Goal: Task Accomplishment & Management: Manage account settings

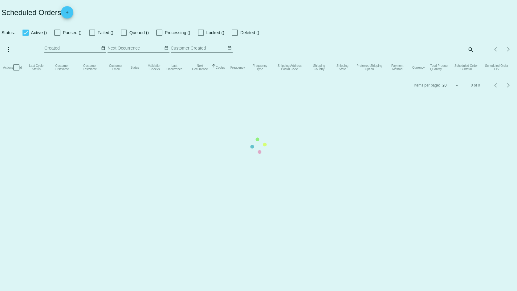
checkbox input "false"
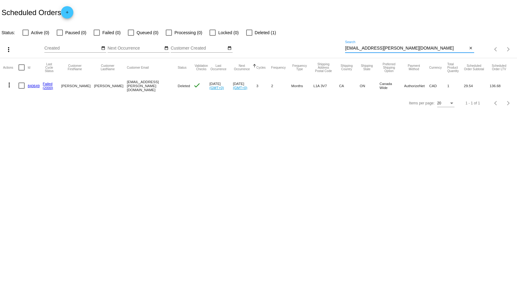
drag, startPoint x: 405, startPoint y: 47, endPoint x: 258, endPoint y: 38, distance: 147.3
click at [261, 39] on div "more_vert Aug Jan Feb Mar [DATE]" at bounding box center [258, 47] width 517 height 22
paste input "[EMAIL_ADDRESS][DOMAIN_NAME]"
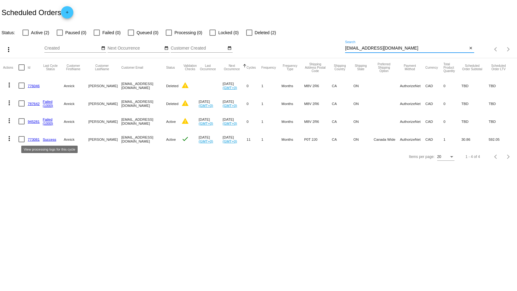
type input "[EMAIL_ADDRESS][DOMAIN_NAME]"
click at [50, 139] on link "Success" at bounding box center [50, 139] width 14 height 4
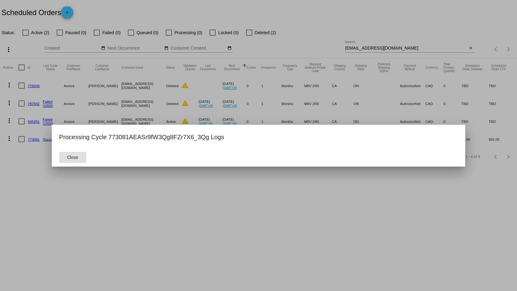
click at [160, 176] on div at bounding box center [258, 145] width 517 height 291
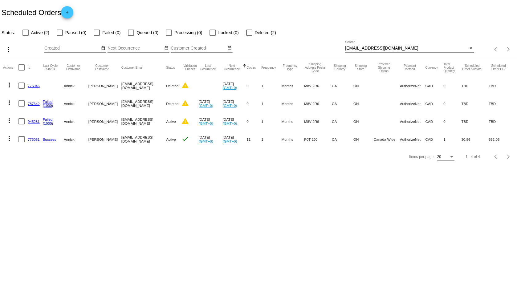
click at [33, 138] on link "773081" at bounding box center [34, 139] width 12 height 4
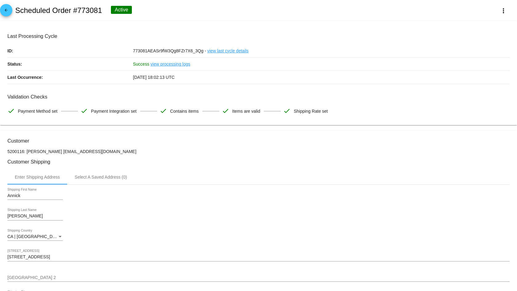
drag, startPoint x: 104, startPoint y: 152, endPoint x: 58, endPoint y: 153, distance: 45.3
click at [58, 153] on p "5200116: [PERSON_NAME] [EMAIL_ADDRESS][DOMAIN_NAME]" at bounding box center [258, 151] width 502 height 5
copy p "[EMAIL_ADDRESS][DOMAIN_NAME]"
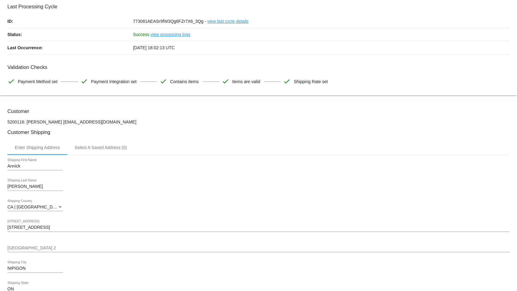
scroll to position [123, 0]
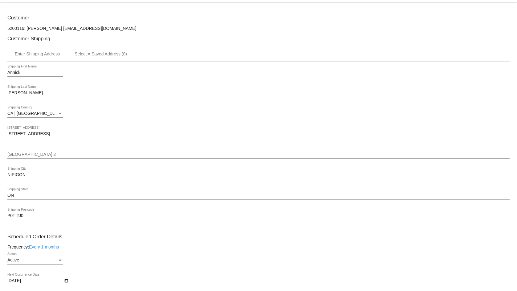
click at [132, 121] on div "CA | [GEOGRAPHIC_DATA] Shipping Country" at bounding box center [258, 115] width 502 height 18
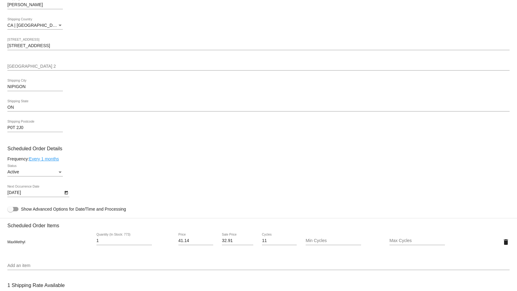
scroll to position [169, 0]
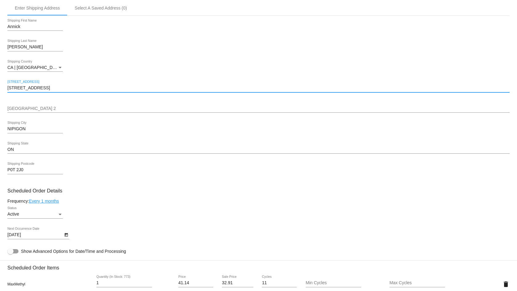
click at [48, 88] on input "[STREET_ADDRESS]" at bounding box center [258, 88] width 502 height 5
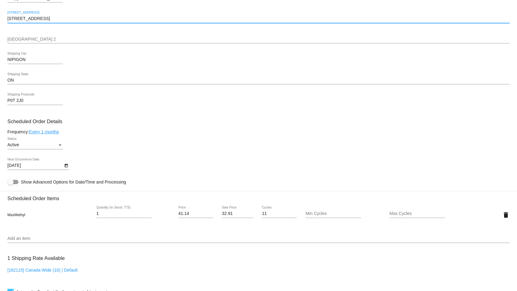
scroll to position [200, 0]
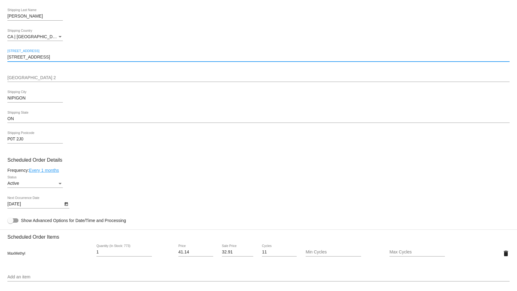
click at [10, 57] on input "[STREET_ADDRESS]" at bounding box center [258, 57] width 502 height 5
click at [8, 56] on input "[STREET_ADDRESS]" at bounding box center [258, 57] width 502 height 5
paste input "PO Box 1085,"
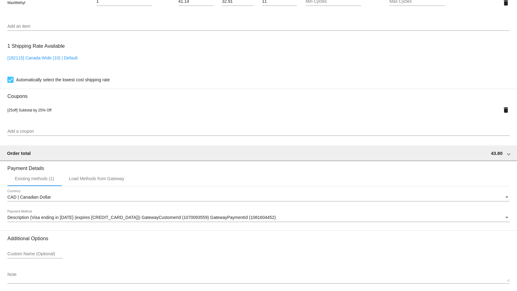
scroll to position [477, 0]
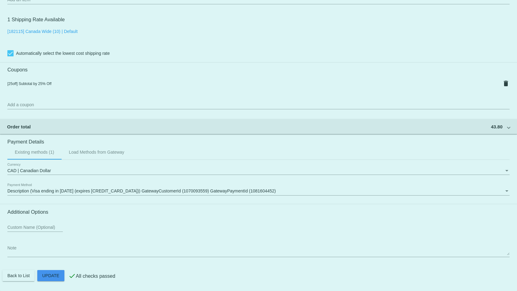
type input "PO Box [STREET_ADDRESS]"
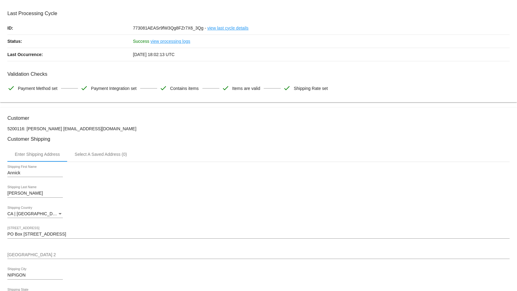
scroll to position [0, 0]
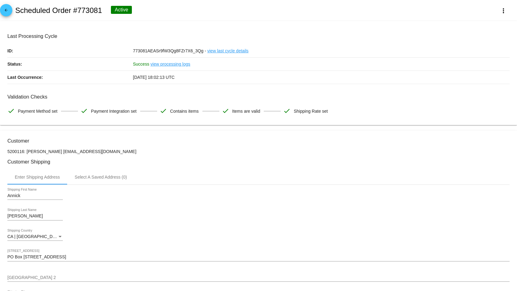
click at [88, 9] on h2 "Scheduled Order #773081" at bounding box center [58, 10] width 87 height 9
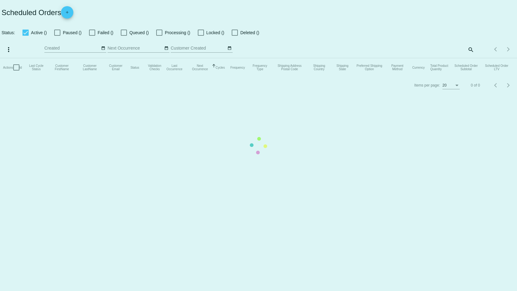
checkbox input "false"
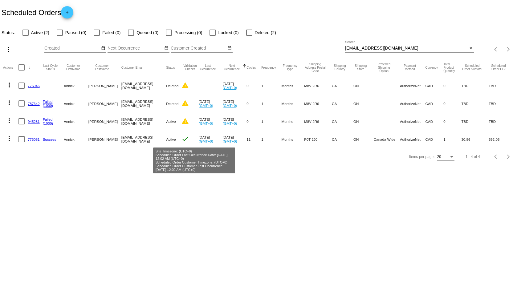
drag, startPoint x: 205, startPoint y: 155, endPoint x: 194, endPoint y: 151, distance: 12.4
click at [194, 151] on app-dashboard-scheduled-orders "Scheduled Orders add Status: Active (2) Paused (0) Failed (0) Queued (0) Proces…" at bounding box center [258, 83] width 517 height 166
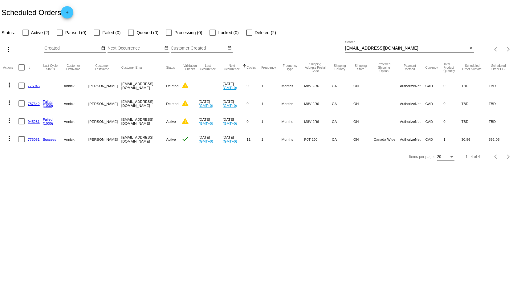
click at [161, 191] on body "Scheduled Orders add Status: Active (2) Paused (0) Failed (0) Queued (0) Proces…" at bounding box center [258, 145] width 517 height 291
drag, startPoint x: 205, startPoint y: 155, endPoint x: 173, endPoint y: 137, distance: 37.1
click at [173, 137] on app-dashboard-scheduled-orders "Scheduled Orders add Status: Active (2) Paused (0) Failed (0) Queued (0) Proces…" at bounding box center [258, 83] width 517 height 166
click at [183, 162] on div "Items per page: 20 1 - 4 of 4" at bounding box center [258, 156] width 517 height 17
drag, startPoint x: 214, startPoint y: 161, endPoint x: 170, endPoint y: 171, distance: 45.9
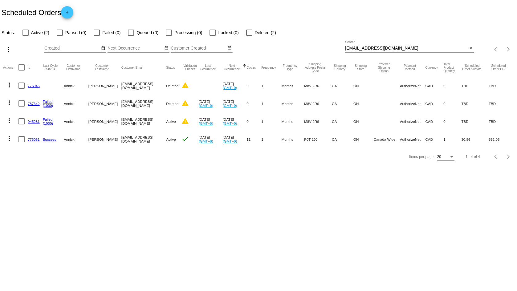
click at [165, 166] on div "Items per page: 20 1 - 4 of 4" at bounding box center [258, 156] width 517 height 17
click at [171, 172] on body "Scheduled Orders add Status: Active (2) Paused (0) Failed (0) Queued (0) Proces…" at bounding box center [258, 145] width 517 height 291
drag, startPoint x: 189, startPoint y: 150, endPoint x: 154, endPoint y: 183, distance: 48.6
click at [153, 183] on body "Scheduled Orders add Status: Active (2) Paused (0) Failed (0) Queued (0) Proces…" at bounding box center [258, 145] width 517 height 291
drag, startPoint x: 192, startPoint y: 182, endPoint x: 148, endPoint y: 184, distance: 44.7
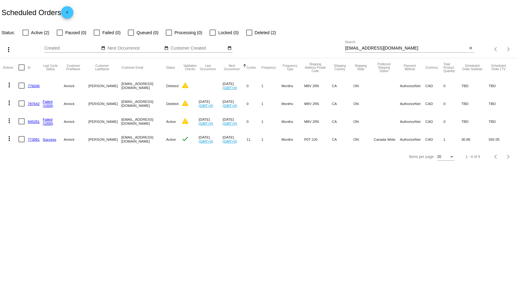
click at [145, 183] on body "Scheduled Orders add Status: Active (2) Paused (0) Failed (0) Queued (0) Proces…" at bounding box center [258, 145] width 517 height 291
click at [148, 184] on body "Scheduled Orders add Status: Active (2) Paused (0) Failed (0) Queued (0) Proces…" at bounding box center [258, 145] width 517 height 291
drag, startPoint x: 207, startPoint y: 143, endPoint x: 95, endPoint y: 153, distance: 112.6
click at [88, 143] on mat-row "more_vert 773081 Success [PERSON_NAME] [EMAIL_ADDRESS][DOMAIN_NAME] Active chec…" at bounding box center [258, 139] width 511 height 18
click at [100, 157] on div "Items per page: 20 1 - 4 of 4" at bounding box center [258, 156] width 517 height 17
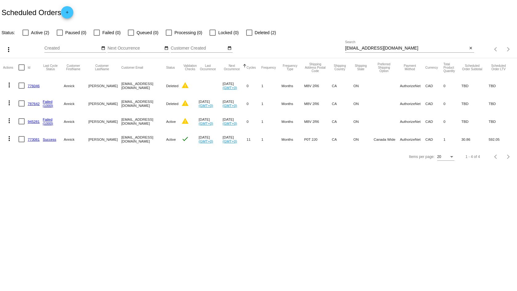
drag, startPoint x: 210, startPoint y: 143, endPoint x: 87, endPoint y: 157, distance: 124.4
click at [87, 157] on app-dashboard-scheduled-orders "Scheduled Orders add Status: Active (2) Paused (0) Failed (0) Queued (0) Proces…" at bounding box center [258, 83] width 517 height 166
click at [87, 157] on div "Items per page: 20 1 - 4 of 4" at bounding box center [258, 156] width 517 height 17
drag, startPoint x: 211, startPoint y: 149, endPoint x: 186, endPoint y: 161, distance: 27.8
click at [186, 161] on div "Items per page: 20 1 - 4 of 4" at bounding box center [258, 156] width 517 height 17
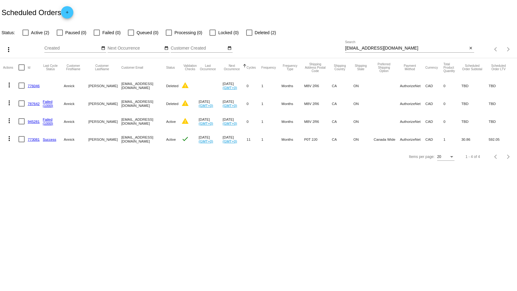
click at [186, 161] on div "Items per page: 20 1 - 4 of 4" at bounding box center [258, 156] width 517 height 17
drag, startPoint x: 214, startPoint y: 161, endPoint x: 191, endPoint y: 165, distance: 23.1
click at [191, 165] on div "Items per page: 20 1 - 4 of 4" at bounding box center [258, 156] width 517 height 17
drag, startPoint x: 205, startPoint y: 141, endPoint x: 186, endPoint y: 138, distance: 19.2
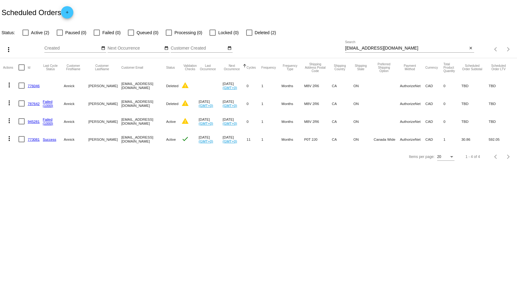
click at [186, 138] on mat-row "more_vert 773081 Success [PERSON_NAME] [EMAIL_ADDRESS][DOMAIN_NAME] Active chec…" at bounding box center [258, 139] width 511 height 18
click at [185, 148] on mat-cell "check" at bounding box center [190, 139] width 17 height 18
click at [181, 156] on div "Items per page: 20 1 - 4 of 4" at bounding box center [258, 156] width 517 height 17
drag, startPoint x: 152, startPoint y: 139, endPoint x: 109, endPoint y: 137, distance: 43.5
click at [109, 137] on mat-row "more_vert 773081 Success [PERSON_NAME] [EMAIL_ADDRESS][DOMAIN_NAME] Active chec…" at bounding box center [258, 139] width 511 height 18
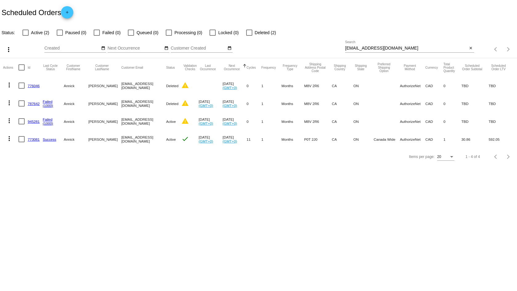
click at [150, 140] on mat-cell "[EMAIL_ADDRESS][DOMAIN_NAME]" at bounding box center [143, 139] width 45 height 18
drag, startPoint x: 150, startPoint y: 140, endPoint x: 120, endPoint y: 141, distance: 30.2
click at [121, 142] on mat-cell "[EMAIL_ADDRESS][DOMAIN_NAME]" at bounding box center [143, 139] width 45 height 18
copy mat-cell "[EMAIL_ADDRESS][DOMAIN_NAME]"
click at [166, 141] on mat-cell "Active" at bounding box center [173, 139] width 15 height 18
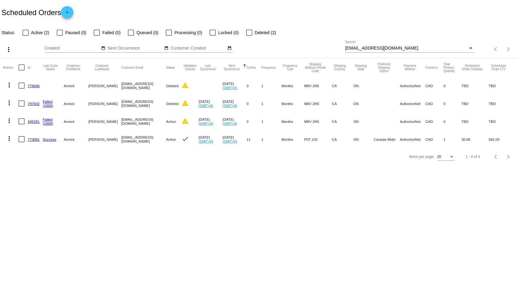
drag, startPoint x: 154, startPoint y: 140, endPoint x: 113, endPoint y: 142, distance: 40.1
click at [113, 142] on mat-row "more_vert 773081 Success [PERSON_NAME] [EMAIL_ADDRESS][DOMAIN_NAME] Active chec…" at bounding box center [258, 139] width 511 height 18
copy mat-row "[EMAIL_ADDRESS][DOMAIN_NAME]"
click at [141, 153] on div "Items per page: 20 1 - 4 of 4" at bounding box center [258, 156] width 517 height 17
drag, startPoint x: 150, startPoint y: 140, endPoint x: 114, endPoint y: 141, distance: 35.5
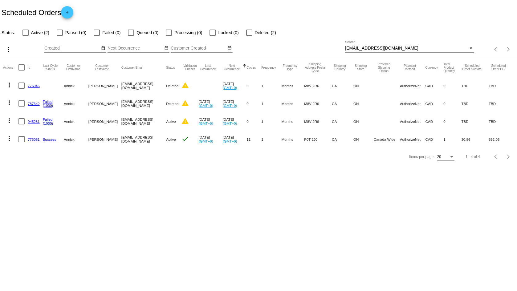
click at [121, 141] on mat-cell "[EMAIL_ADDRESS][DOMAIN_NAME]" at bounding box center [143, 139] width 45 height 18
copy mat-cell "[EMAIL_ADDRESS][DOMAIN_NAME]"
click at [153, 145] on mat-cell "[EMAIL_ADDRESS][DOMAIN_NAME]" at bounding box center [143, 139] width 45 height 18
drag, startPoint x: 152, startPoint y: 140, endPoint x: 114, endPoint y: 139, distance: 38.2
click at [121, 139] on mat-cell "[EMAIL_ADDRESS][DOMAIN_NAME]" at bounding box center [143, 139] width 45 height 18
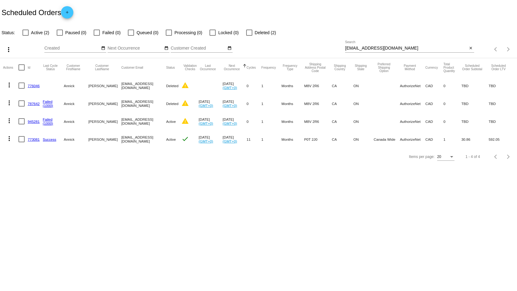
copy mat-cell "[EMAIL_ADDRESS][DOMAIN_NAME]"
click at [149, 144] on mat-cell "[EMAIL_ADDRESS][DOMAIN_NAME]" at bounding box center [143, 139] width 45 height 18
drag, startPoint x: 150, startPoint y: 141, endPoint x: 117, endPoint y: 139, distance: 33.0
click at [109, 139] on mat-row "more_vert 773081 Success [PERSON_NAME] [EMAIL_ADDRESS][DOMAIN_NAME] Active chec…" at bounding box center [258, 139] width 511 height 18
copy mat-row "[EMAIL_ADDRESS][DOMAIN_NAME]"
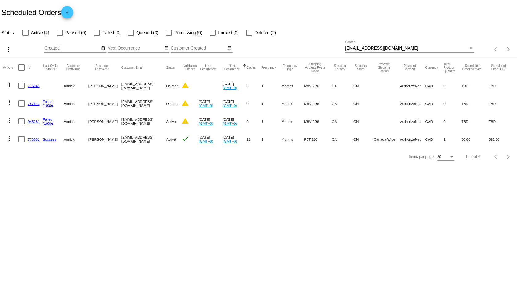
copy mat-row "[EMAIL_ADDRESS][DOMAIN_NAME]"
drag, startPoint x: 76, startPoint y: 139, endPoint x: 63, endPoint y: 140, distance: 13.0
click at [63, 140] on mat-row "more_vert 773081 Success [PERSON_NAME] [EMAIL_ADDRESS][DOMAIN_NAME] Active chec…" at bounding box center [258, 139] width 511 height 18
copy mat-row "Annick"
click at [80, 144] on mat-cell "Annick" at bounding box center [76, 139] width 25 height 18
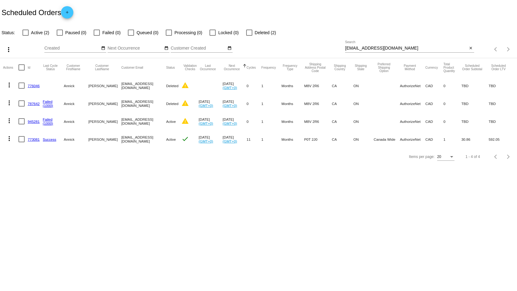
click at [79, 140] on mat-cell "Annick" at bounding box center [76, 139] width 25 height 18
copy mat-row "Annick"
